Goal: Task Accomplishment & Management: Manage account settings

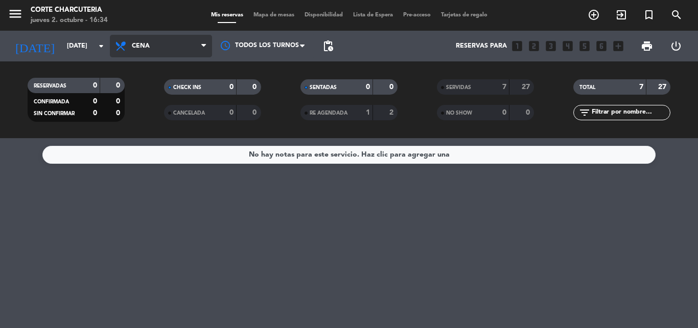
click at [133, 39] on span "Cena" at bounding box center [161, 46] width 102 height 22
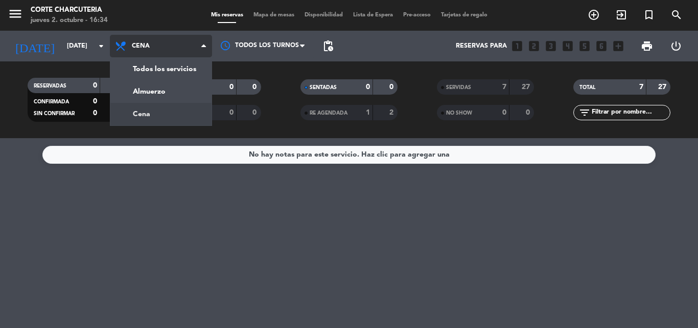
click at [168, 114] on div "menu Corte Charcuteria [DATE] 2. octubre - 16:34 Mis reservas Mapa de mesas Dis…" at bounding box center [349, 69] width 698 height 138
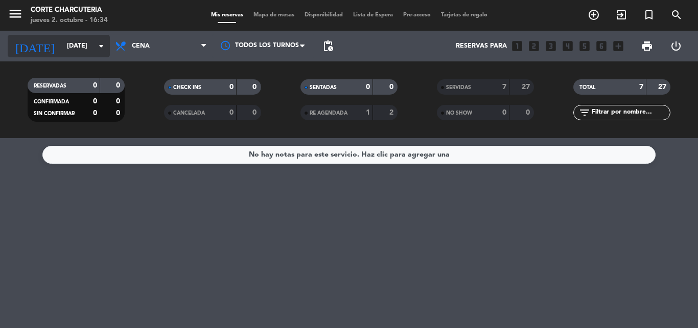
click at [105, 43] on icon "arrow_drop_down" at bounding box center [101, 46] width 12 height 12
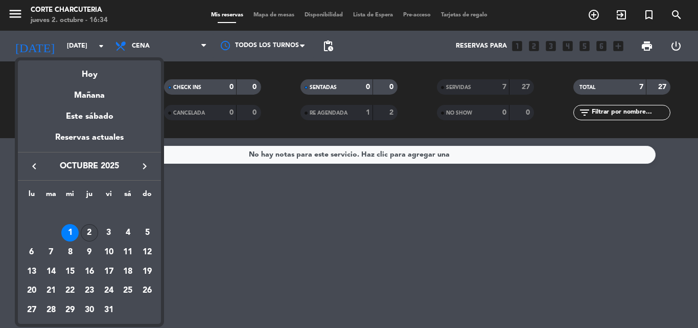
click at [90, 228] on div "2" at bounding box center [89, 232] width 17 height 17
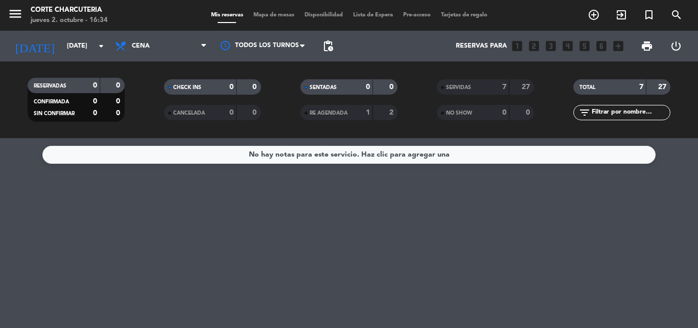
type input "[DEMOGRAPHIC_DATA][DATE]"
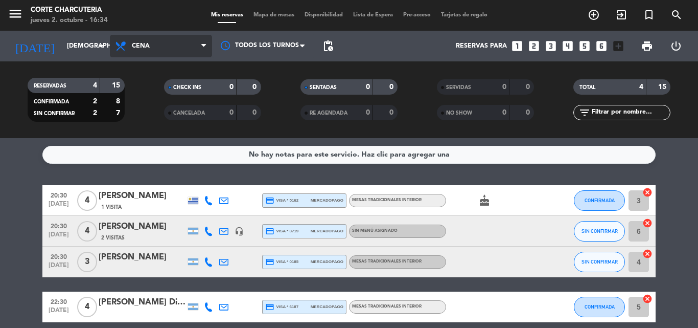
click at [154, 42] on span "Cena" at bounding box center [161, 46] width 102 height 22
click at [156, 89] on div "menu Corte Charcuteria [DATE] 2. octubre - 16:34 Mis reservas Mapa de mesas Dis…" at bounding box center [349, 69] width 698 height 138
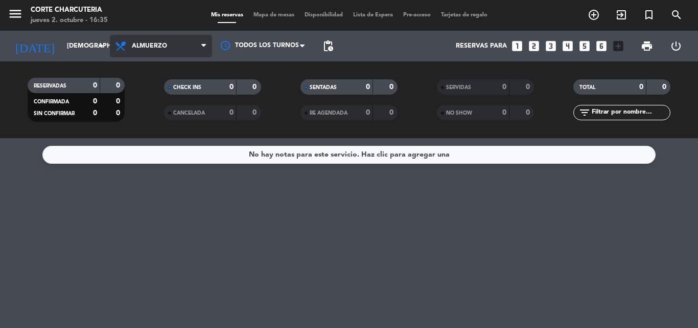
click at [152, 43] on span "Almuerzo" at bounding box center [149, 45] width 35 height 7
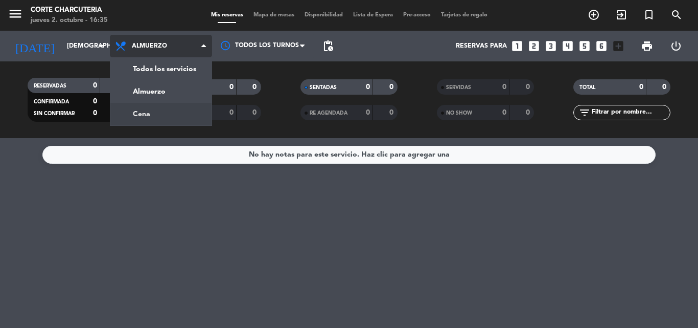
click at [157, 103] on div "menu Corte Charcuteria [DATE] 2. octubre - 16:35 Mis reservas Mapa de mesas Dis…" at bounding box center [349, 69] width 698 height 138
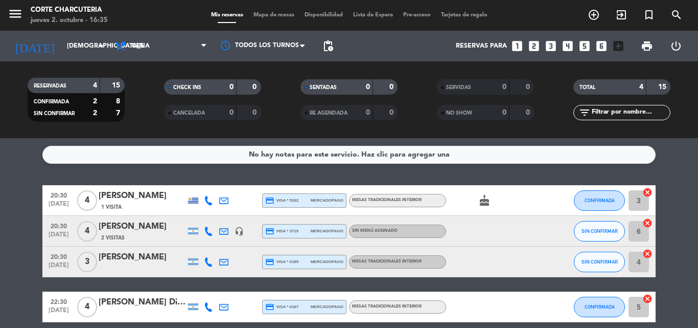
click at [486, 200] on icon "cake" at bounding box center [484, 200] width 12 height 12
click at [677, 203] on bookings-row "20:30 [DATE] 4 [PERSON_NAME] 1 Visita credit_card visa * 5162 mercadopago MESAS…" at bounding box center [349, 253] width 698 height 137
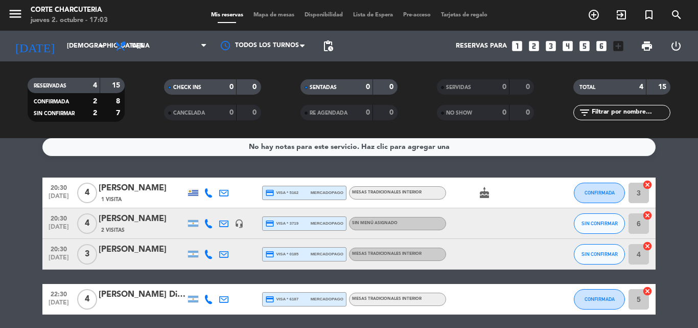
scroll to position [6, 0]
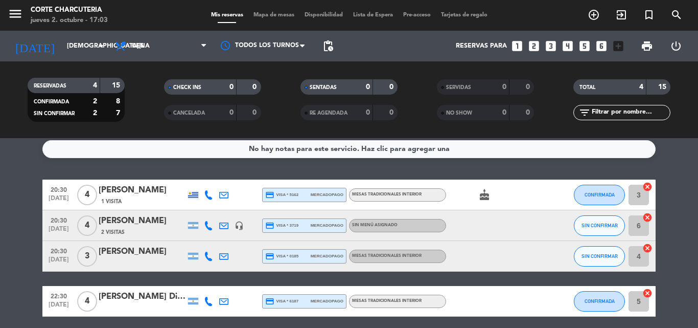
click at [27, 200] on bookings-row "20:30 [DATE] 4 [PERSON_NAME] 1 Visita credit_card visa * 5162 mercadopago MESAS…" at bounding box center [349, 247] width 698 height 137
click at [26, 173] on div "No hay notas para este servicio. Haz clic para agregar una 20:30 [DATE] 4 [PERS…" at bounding box center [349, 233] width 698 height 190
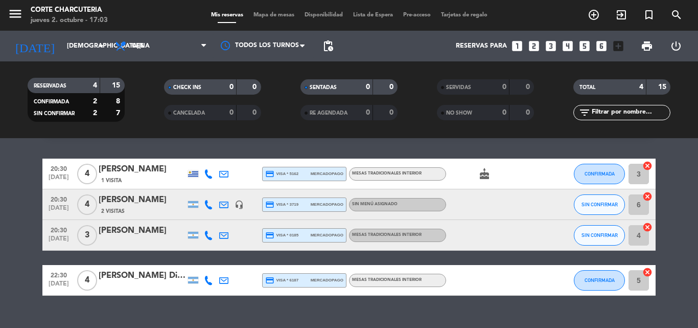
scroll to position [45, 0]
